Goal: Transaction & Acquisition: Purchase product/service

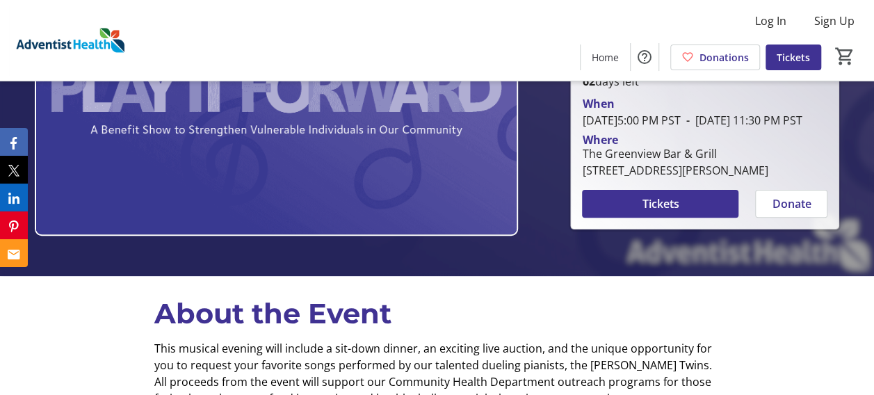
scroll to position [121, 0]
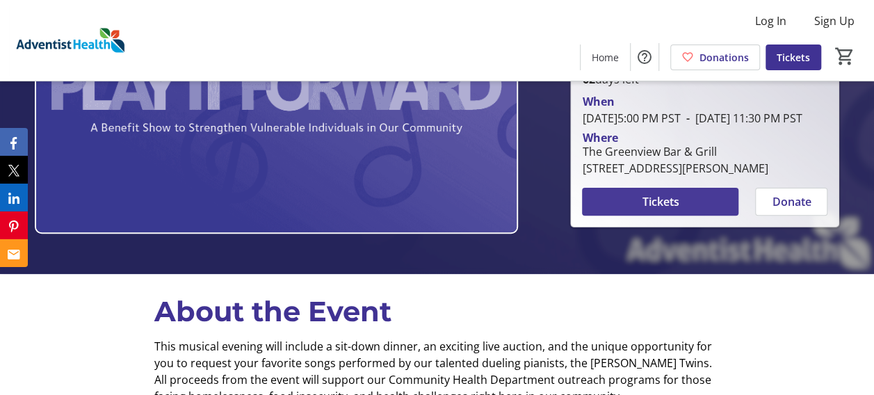
click at [649, 210] on span "Tickets" at bounding box center [660, 201] width 37 height 17
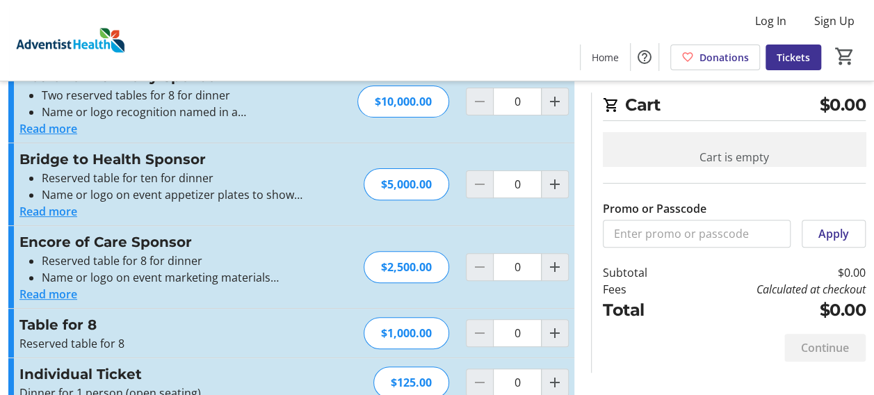
scroll to position [165, 0]
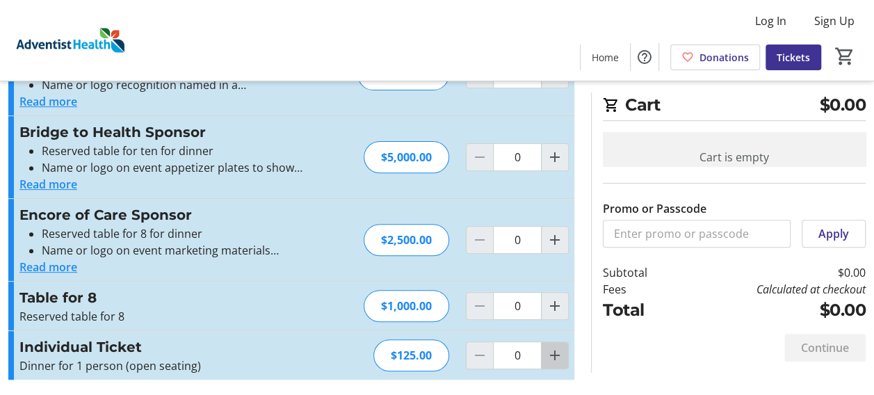
click at [558, 349] on mat-icon "Increment by one" at bounding box center [555, 355] width 17 height 17
type input "2"
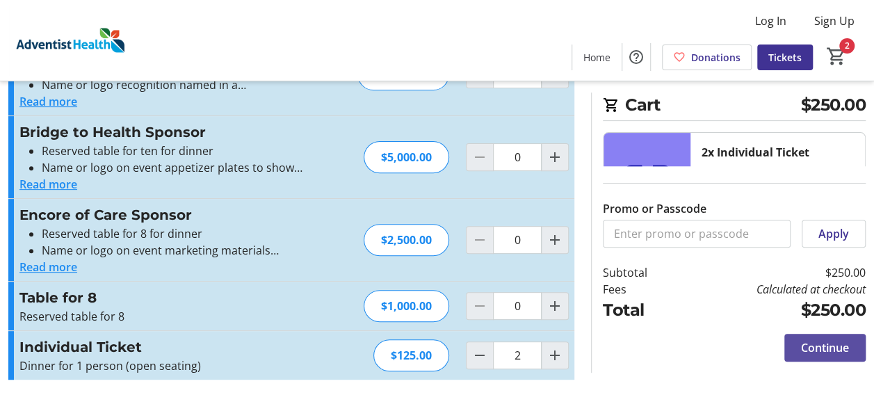
click at [838, 352] on span "Continue" at bounding box center [825, 347] width 48 height 17
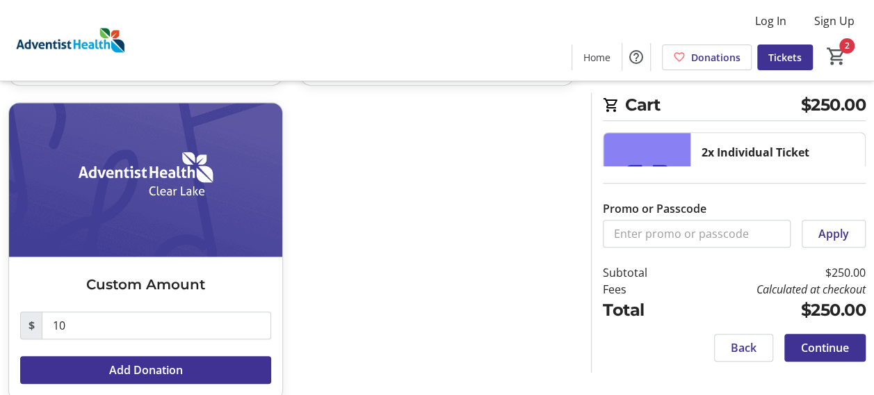
scroll to position [369, 0]
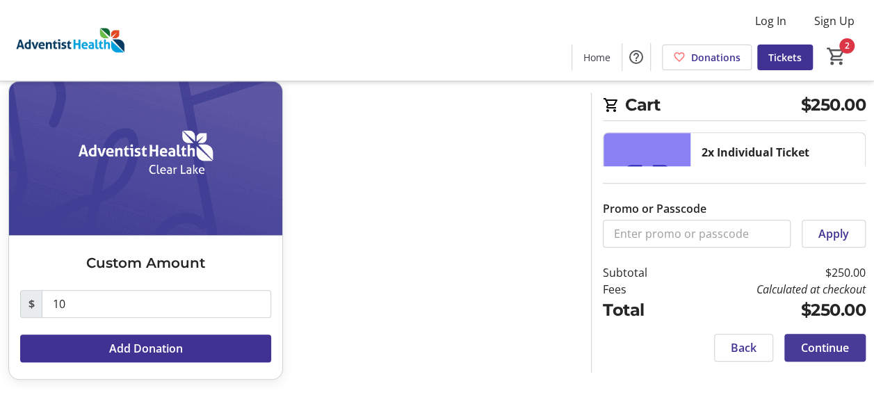
click at [827, 350] on span "Continue" at bounding box center [825, 347] width 48 height 17
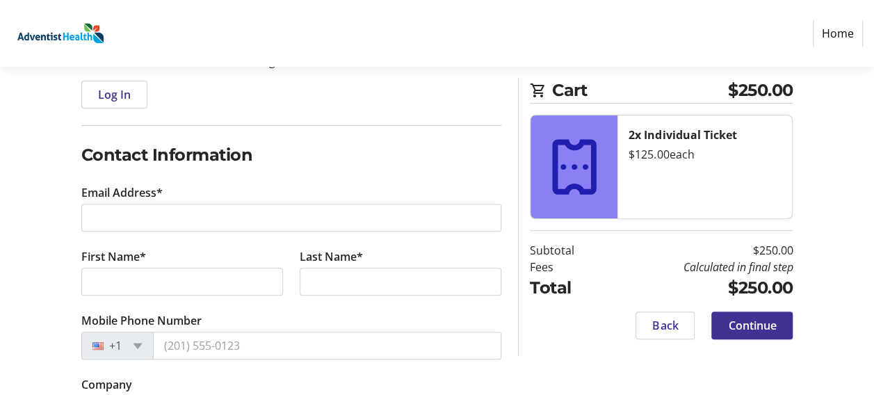
scroll to position [242, 0]
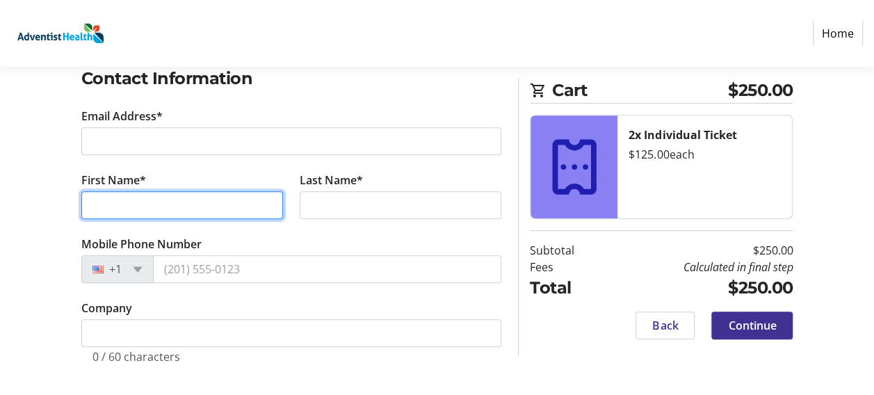
click at [192, 200] on input "First Name*" at bounding box center [182, 205] width 202 height 28
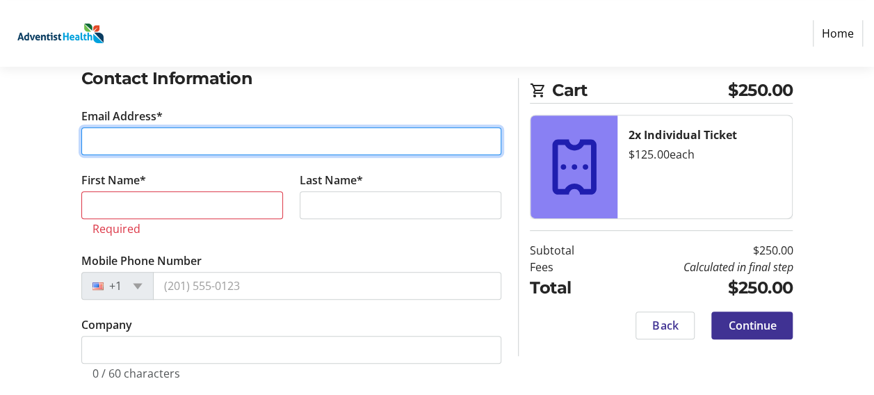
click at [180, 135] on input "Email Address*" at bounding box center [291, 141] width 421 height 28
click at [186, 134] on input "Email Address*" at bounding box center [291, 141] width 421 height 28
type input "M"
type input "[EMAIL_ADDRESS][DOMAIN_NAME]"
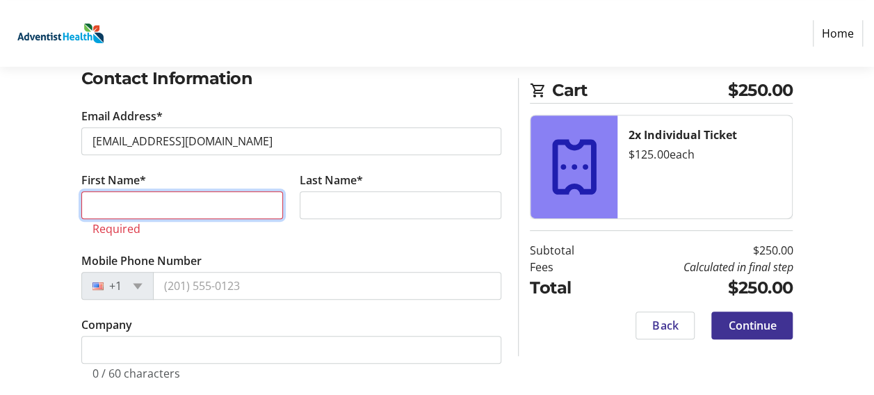
click at [152, 198] on input "First Name*" at bounding box center [182, 205] width 202 height 28
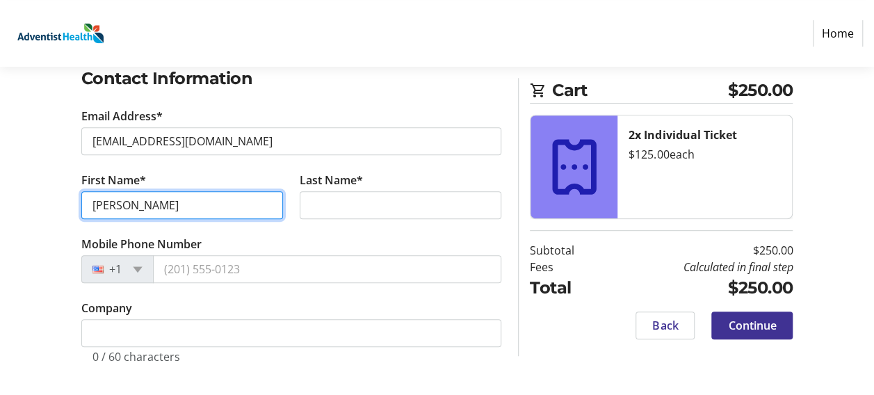
type input "[PERSON_NAME]"
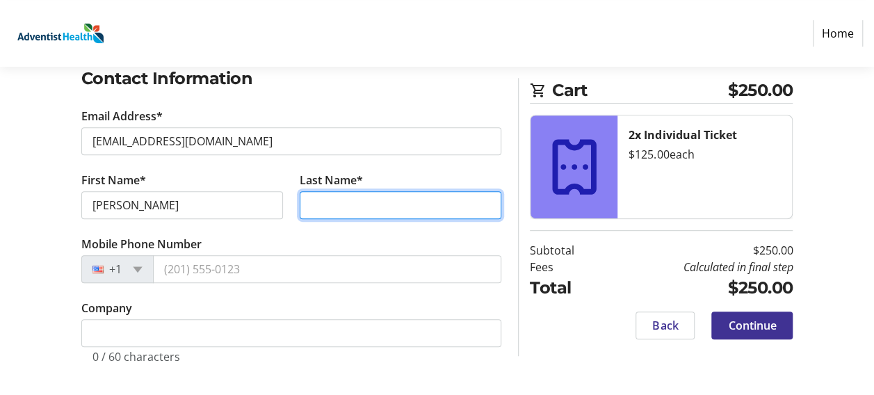
click at [323, 195] on input "Last Name*" at bounding box center [401, 205] width 202 height 28
type input "Wakefield"
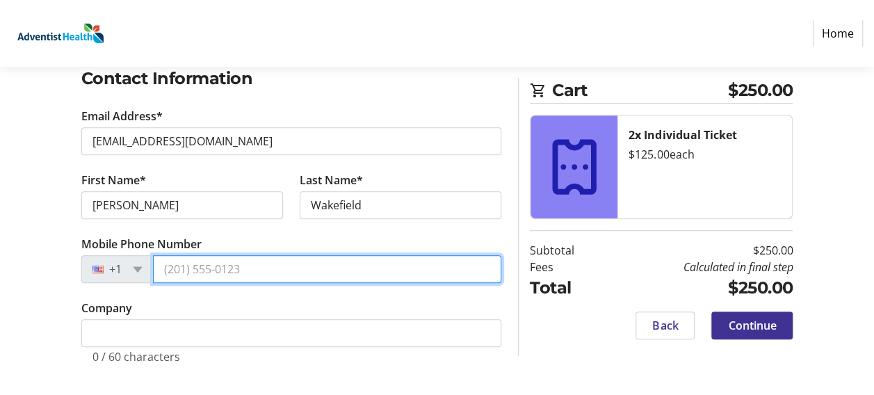
click at [252, 273] on input "Mobile Phone Number" at bounding box center [327, 269] width 349 height 28
type input "[PHONE_NUMBER]"
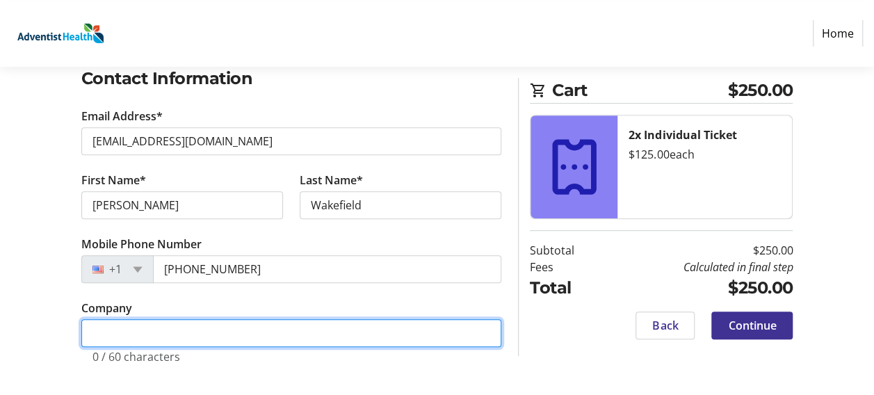
click at [110, 321] on input "Company" at bounding box center [291, 333] width 421 height 28
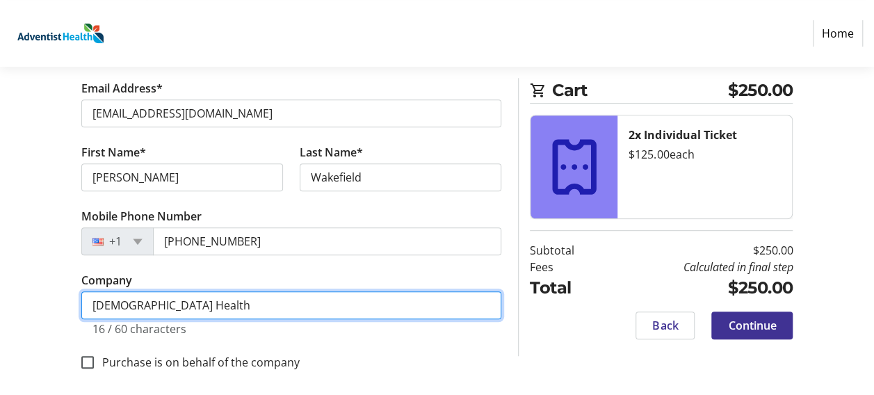
scroll to position [277, 0]
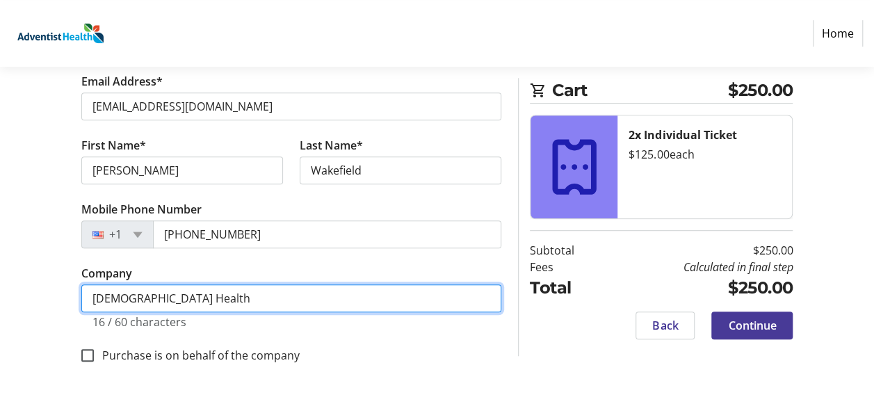
type input "[DEMOGRAPHIC_DATA] Health"
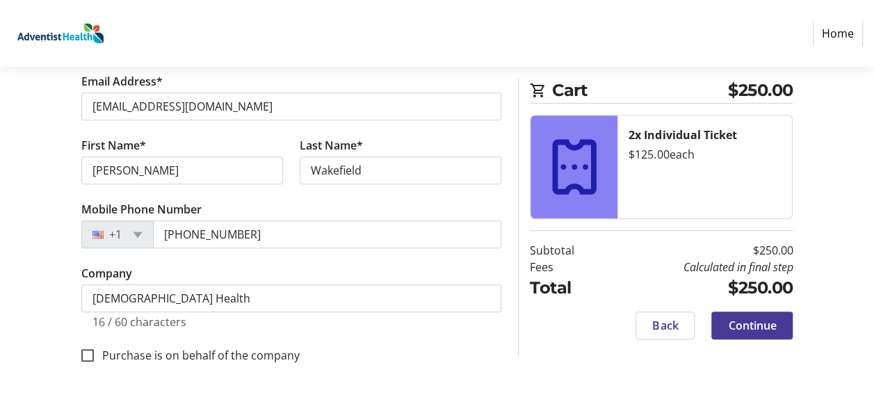
click at [744, 326] on span "Continue" at bounding box center [752, 325] width 48 height 17
click at [744, 326] on div "Back Continue" at bounding box center [661, 326] width 263 height 28
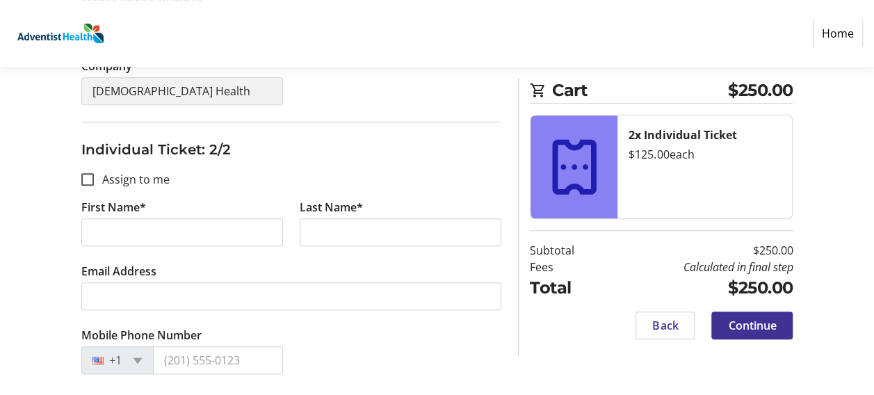
scroll to position [466, 0]
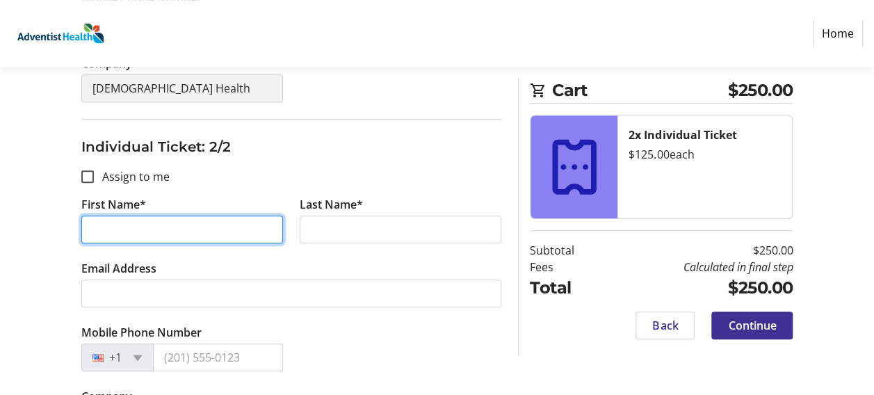
click at [110, 227] on input "First Name*" at bounding box center [182, 230] width 202 height 28
type input "[PERSON_NAME]"
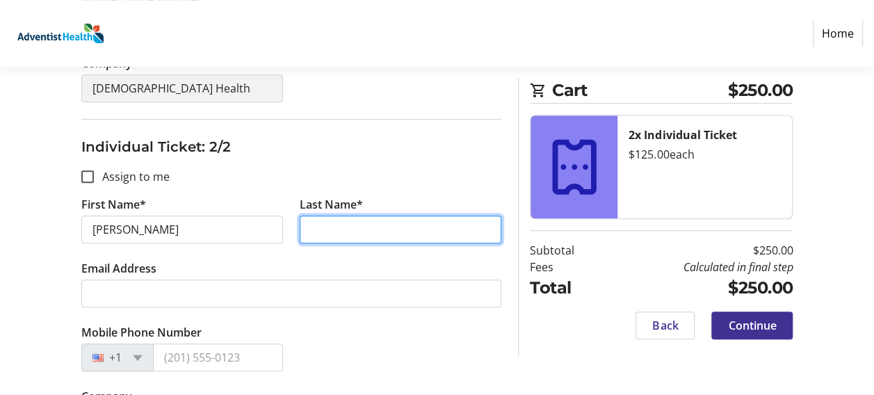
click at [329, 227] on input "Last Name*" at bounding box center [401, 230] width 202 height 28
type input "Wakefield"
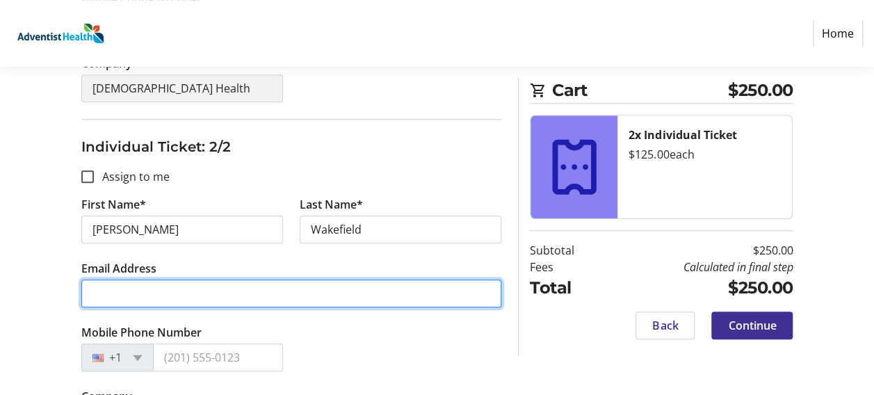
click at [123, 287] on input "Email Address" at bounding box center [291, 294] width 421 height 28
type input "W"
type input "[EMAIL_ADDRESS][DOMAIN_NAME]"
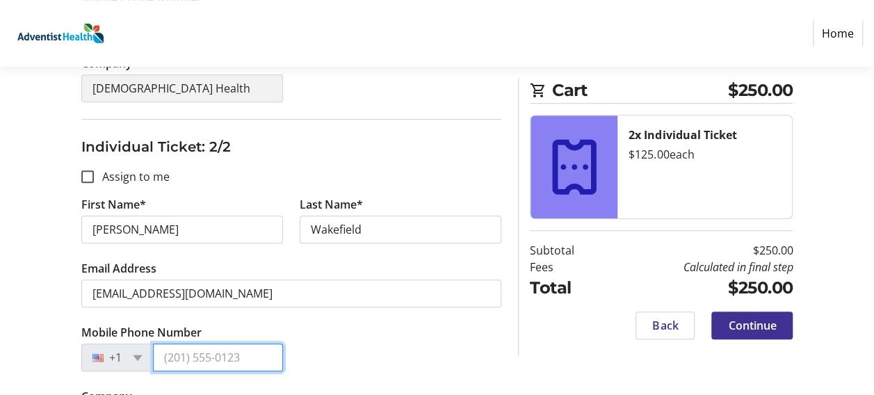
click at [204, 355] on input "Mobile Phone Number" at bounding box center [218, 358] width 130 height 28
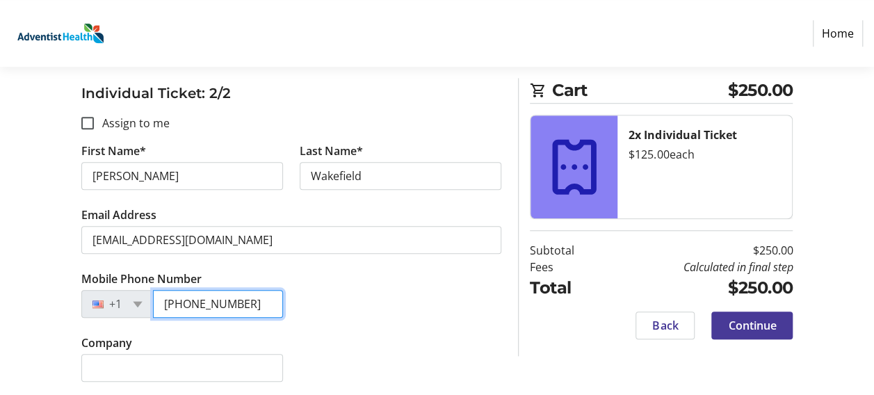
type input "[PHONE_NUMBER]"
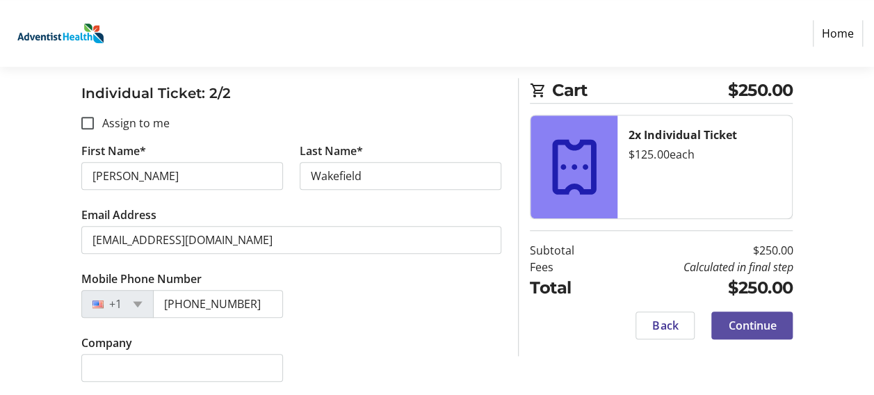
click at [739, 323] on span "Continue" at bounding box center [752, 325] width 48 height 17
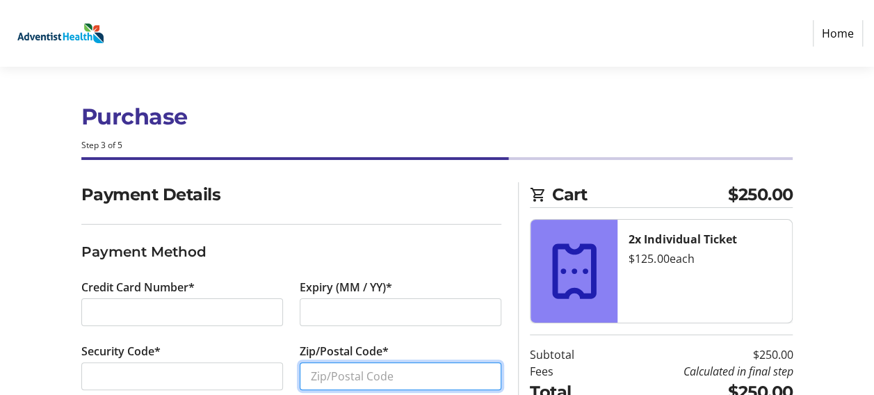
click at [375, 374] on input "Zip/Postal Code*" at bounding box center [401, 376] width 202 height 28
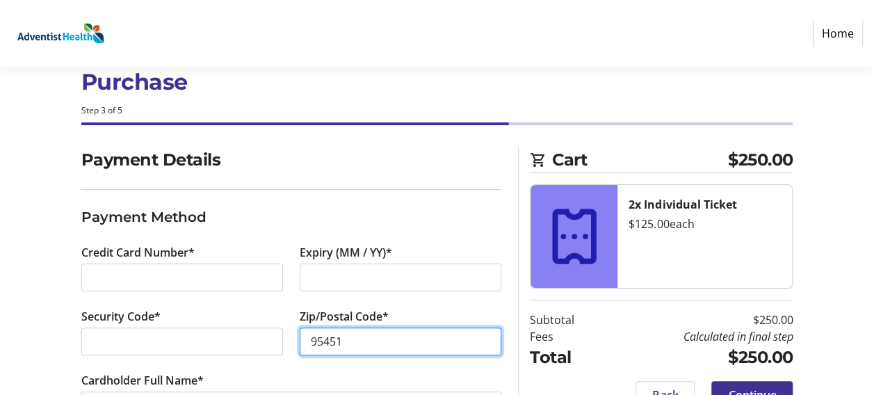
scroll to position [90, 0]
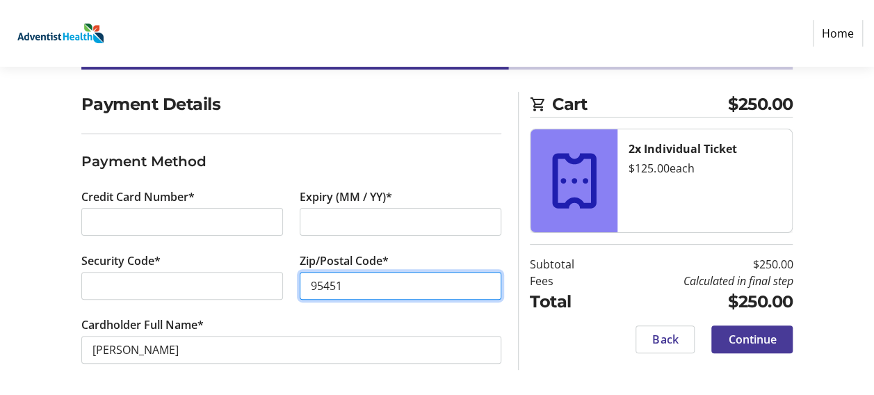
type input "95451"
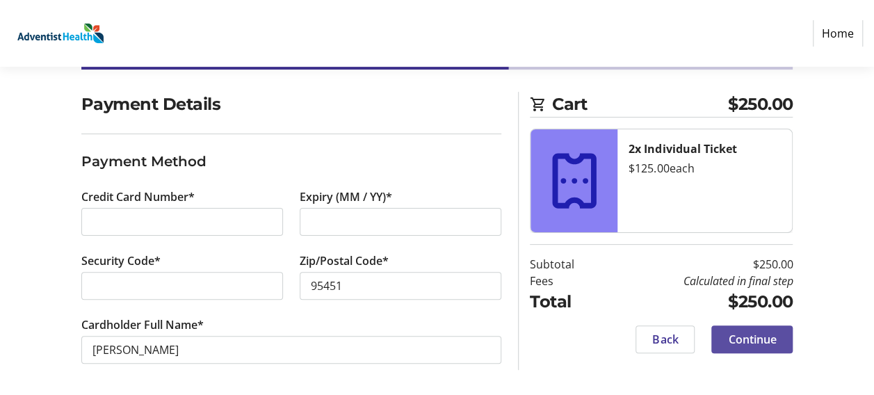
click at [759, 339] on span "Continue" at bounding box center [752, 339] width 48 height 17
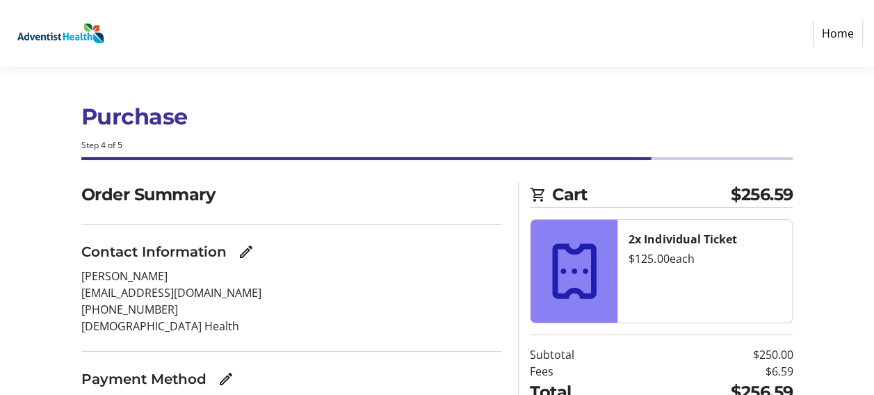
scroll to position [100, 0]
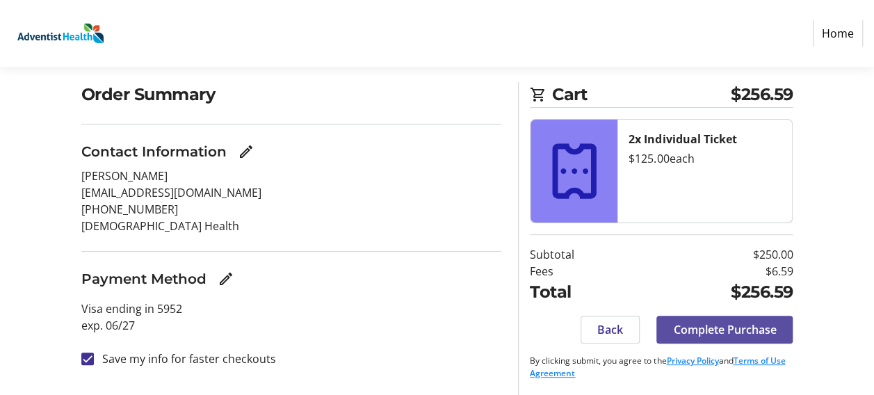
click at [705, 331] on span "Complete Purchase" at bounding box center [724, 329] width 103 height 17
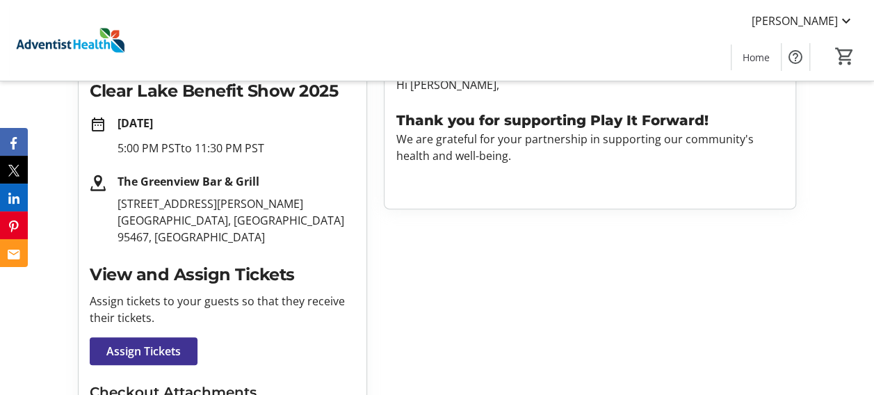
scroll to position [250, 0]
